Goal: Information Seeking & Learning: Understand process/instructions

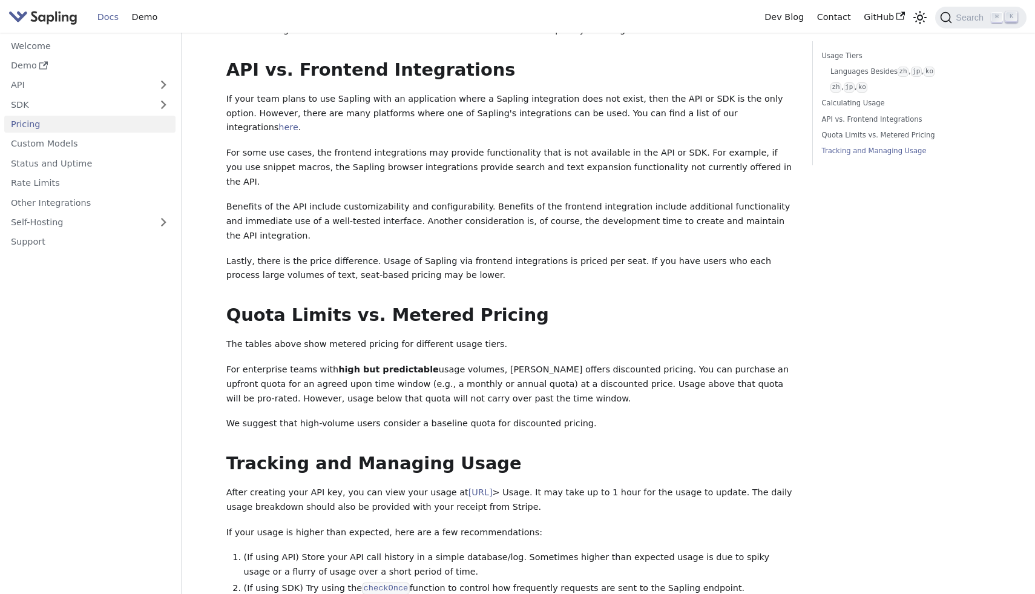
scroll to position [1563, 0]
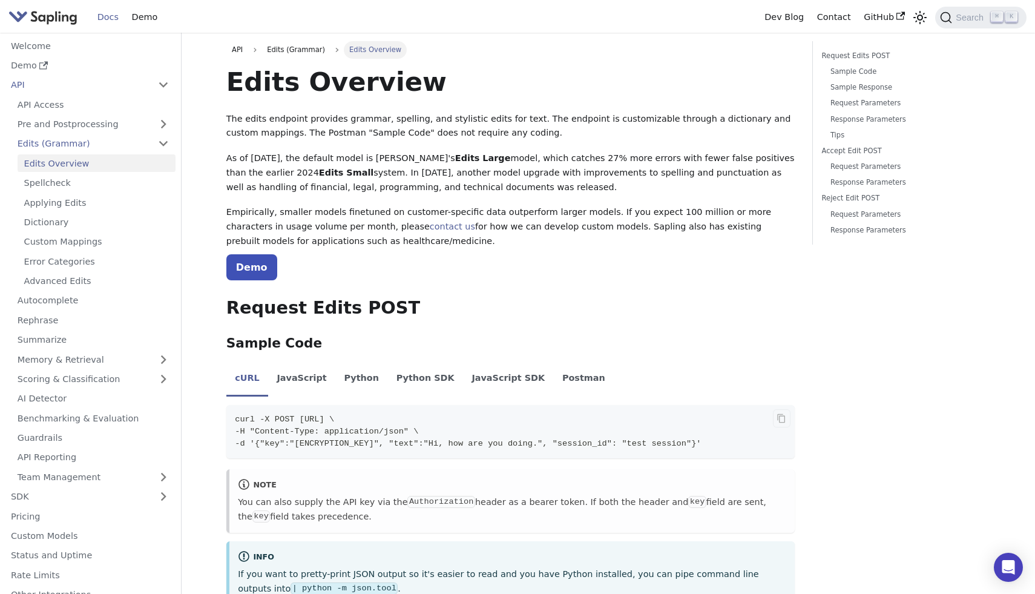
click at [346, 445] on span "-d '{"key":"[ENCRYPTION_KEY]", "text":"Hi, how are you doing.", "session_id": "…" at bounding box center [468, 443] width 466 height 9
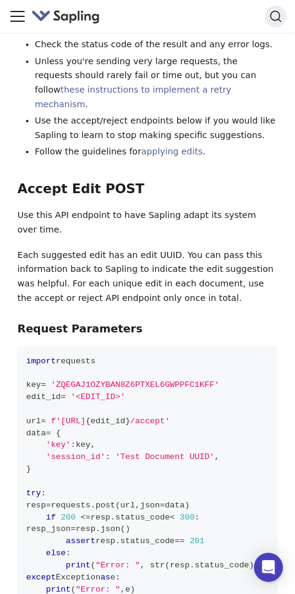
scroll to position [3477, 0]
